Goal: Transaction & Acquisition: Book appointment/travel/reservation

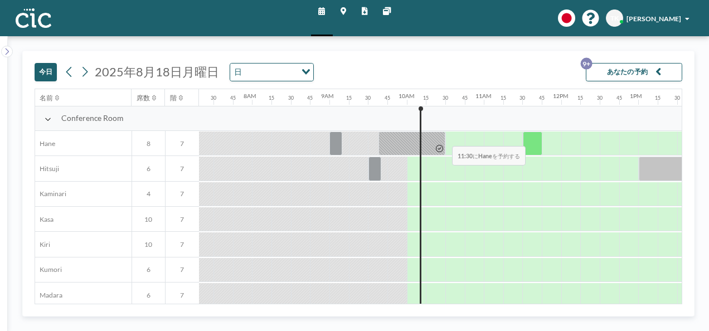
scroll to position [0, 706]
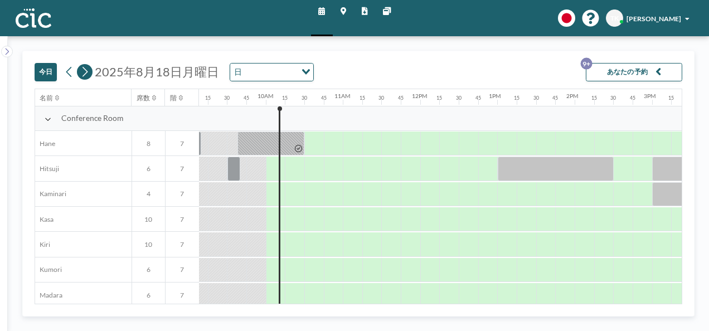
click at [89, 74] on button at bounding box center [85, 72] width 16 height 16
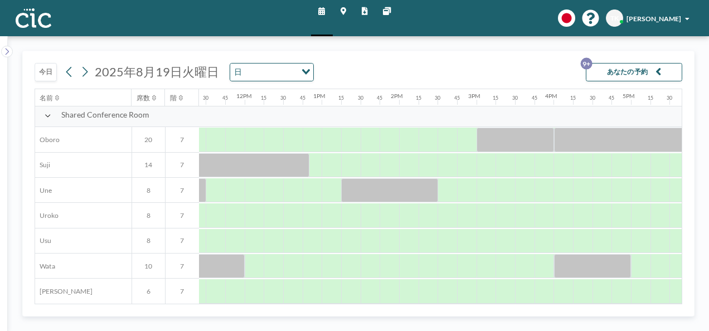
scroll to position [714, 883]
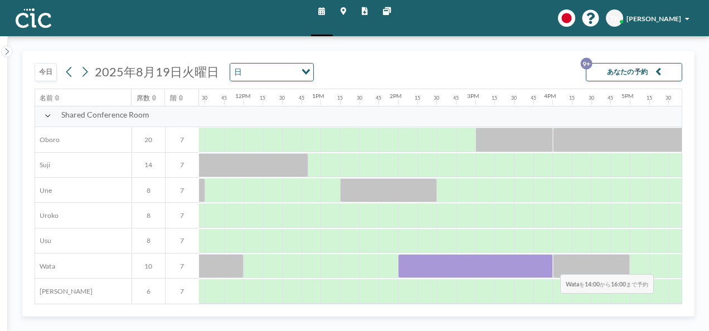
drag, startPoint x: 415, startPoint y: 264, endPoint x: 560, endPoint y: 265, distance: 144.4
click at [560, 265] on div at bounding box center [243, 266] width 1854 height 25
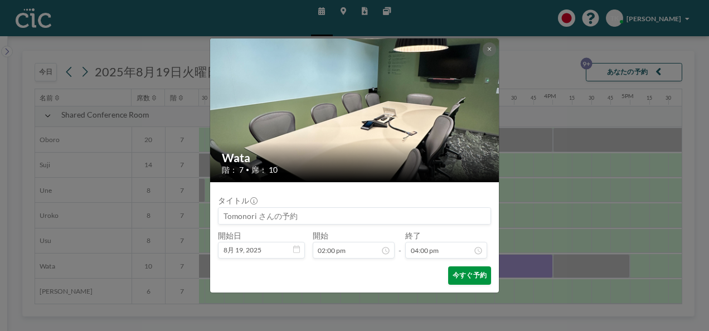
click at [480, 270] on button "今すぐ予約" at bounding box center [469, 275] width 43 height 18
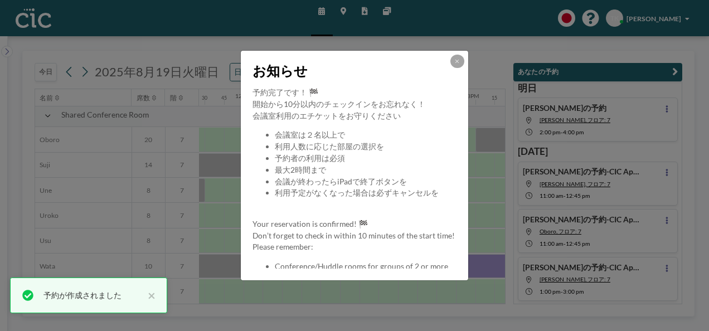
click at [458, 54] on div "お知らせ" at bounding box center [354, 69] width 227 height 36
click at [458, 62] on icon at bounding box center [456, 61] width 3 height 3
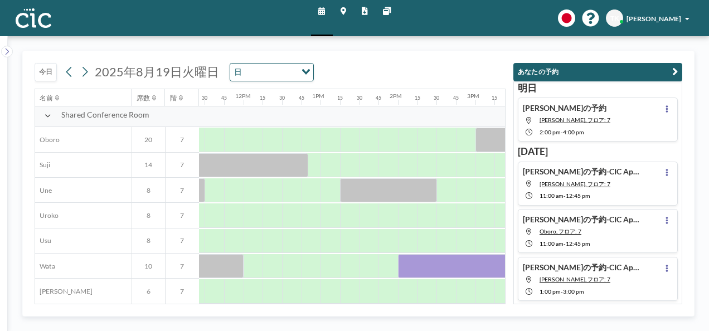
click at [439, 64] on div "[DATE] [DATE] 日 Loading..." at bounding box center [270, 70] width 471 height 38
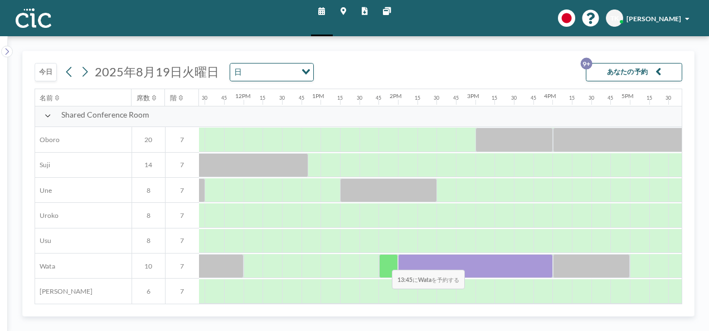
click at [383, 261] on div at bounding box center [389, 266] width 20 height 24
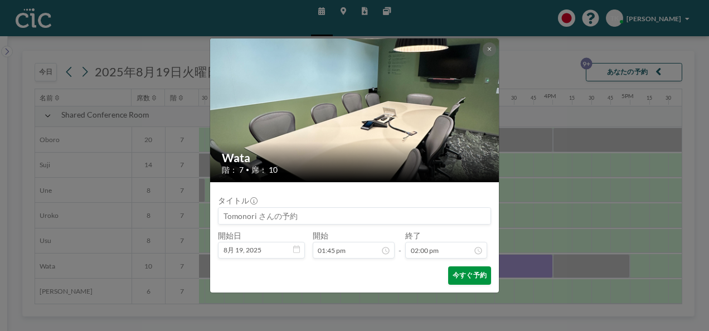
click at [467, 275] on button "今すぐ予約" at bounding box center [469, 275] width 43 height 18
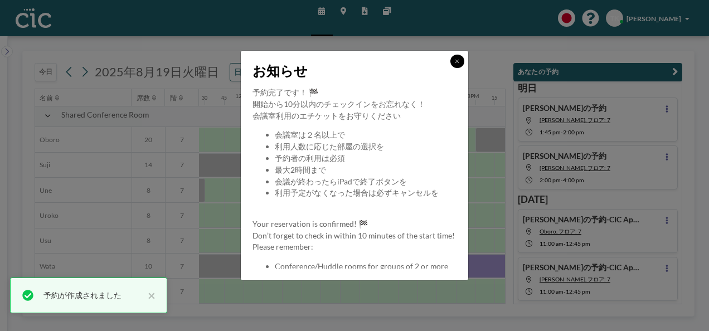
click at [454, 61] on button at bounding box center [456, 61] width 13 height 13
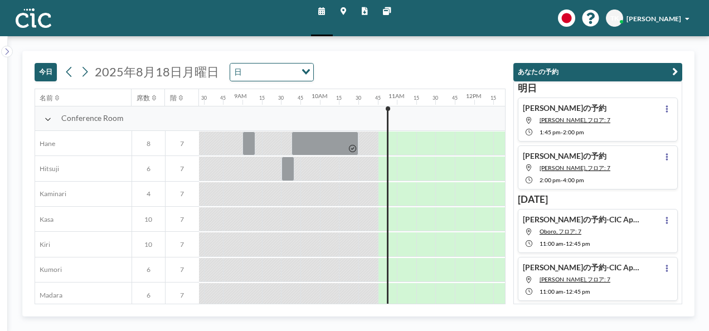
scroll to position [0, 761]
